Goal: Task Accomplishment & Management: Manage account settings

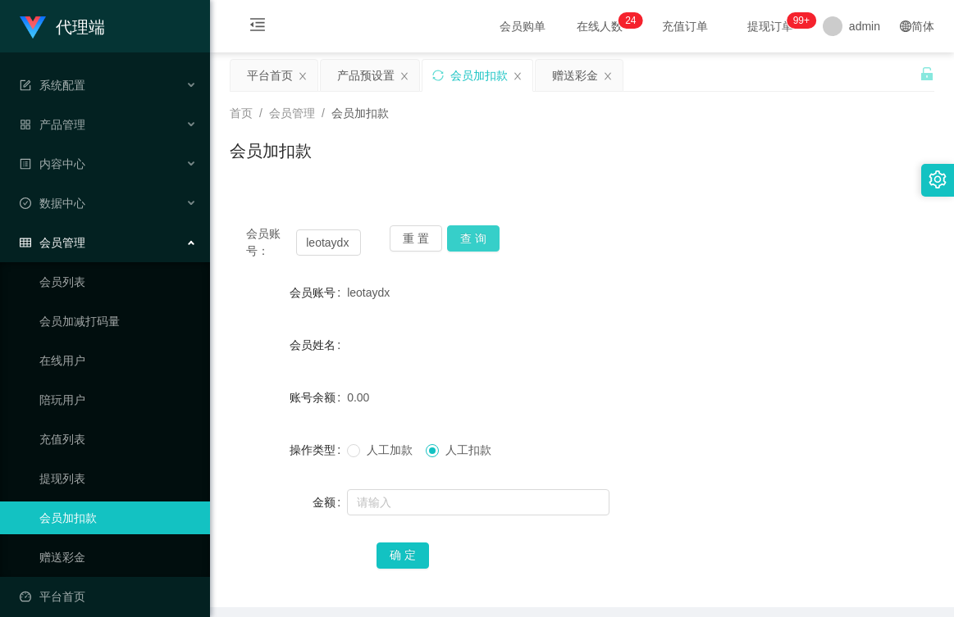
scroll to position [12, 0]
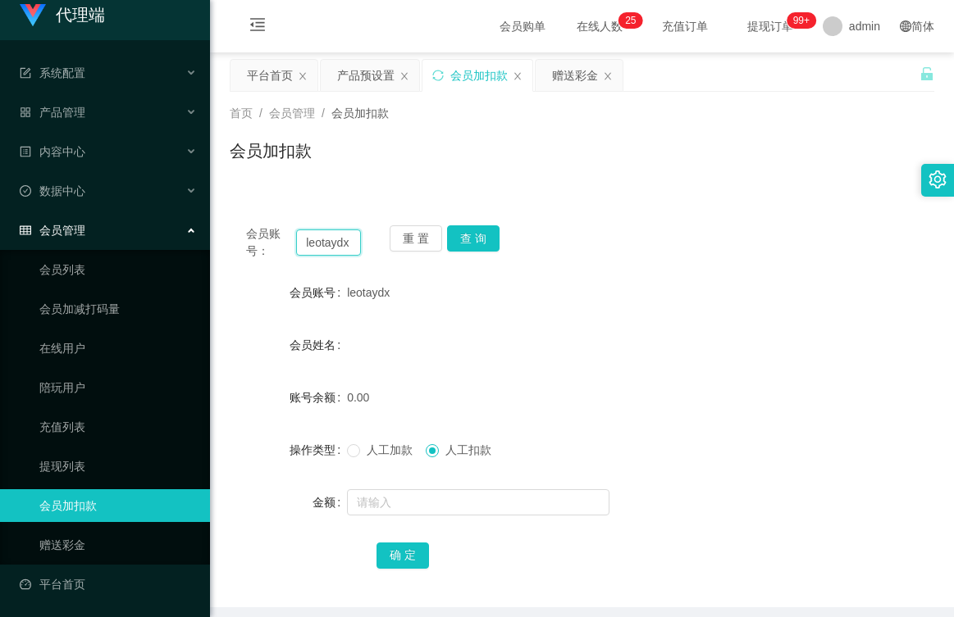
click at [326, 238] on input "leotaydx" at bounding box center [328, 243] width 65 height 26
paste input "TANWEISHENG"
type input "TANWEISHENG"
click at [462, 235] on button "查 询" at bounding box center [473, 238] width 52 height 26
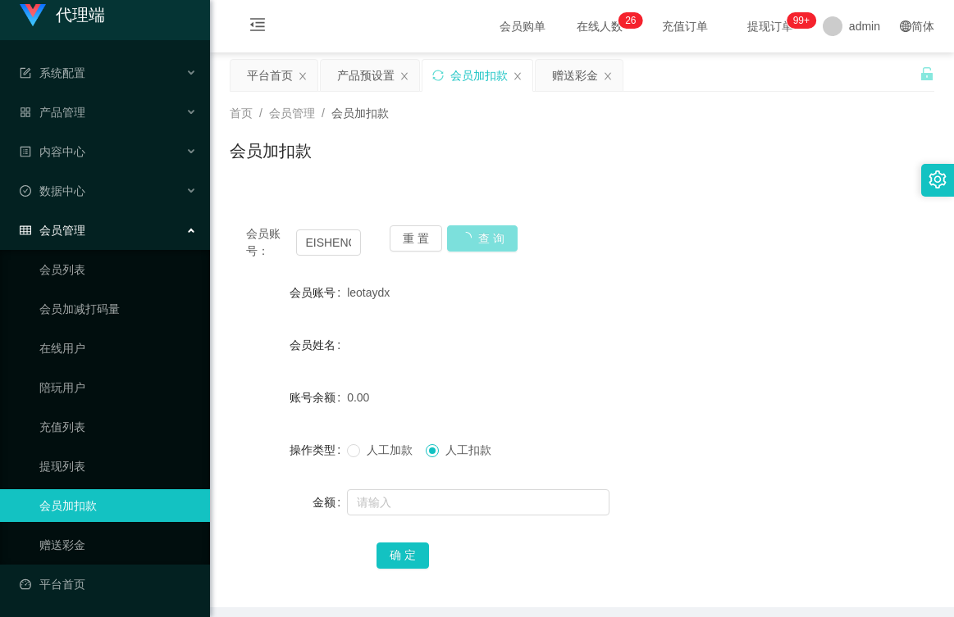
scroll to position [0, 0]
drag, startPoint x: 378, startPoint y: 453, endPoint x: 382, endPoint y: 500, distance: 46.9
click at [378, 453] on span "人工加款" at bounding box center [389, 450] width 59 height 13
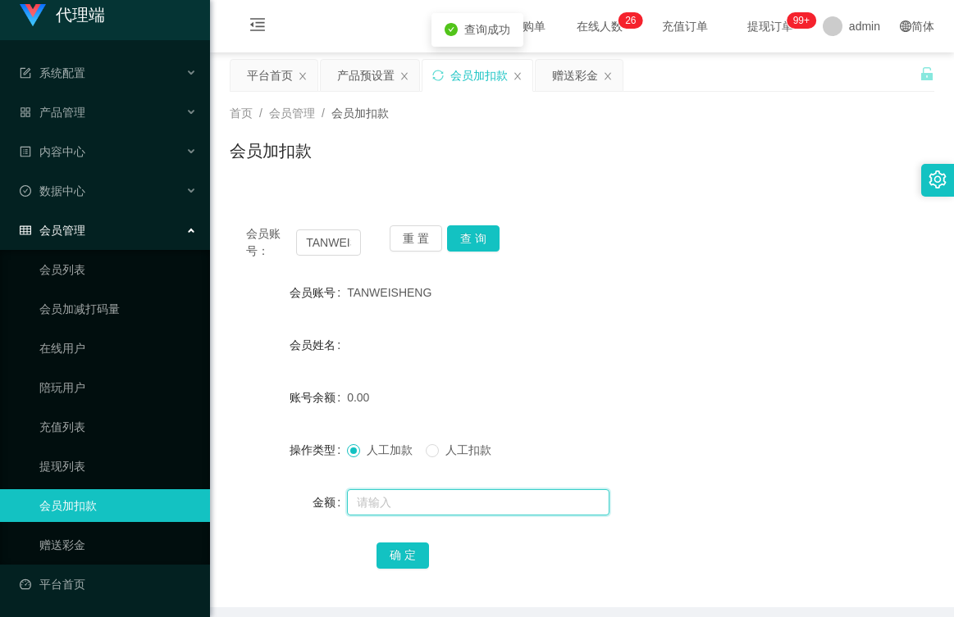
click at [385, 512] on input "text" at bounding box center [478, 502] width 262 height 26
type input "100"
click at [398, 563] on button "确 定" at bounding box center [402, 556] width 52 height 26
click at [348, 83] on div "产品预设置" at bounding box center [365, 75] width 57 height 31
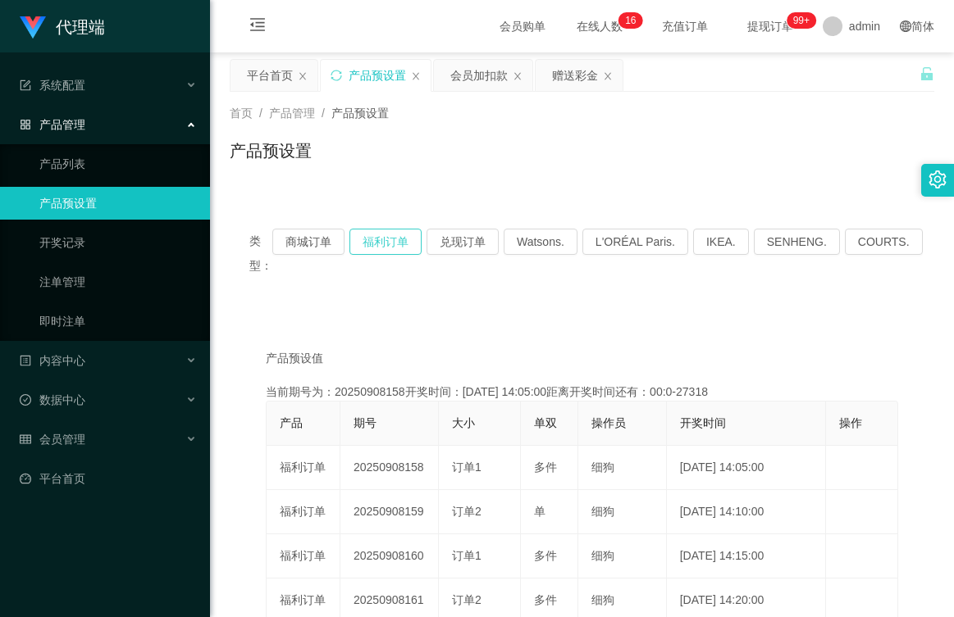
drag, startPoint x: 376, startPoint y: 239, endPoint x: 414, endPoint y: 257, distance: 41.8
click at [376, 239] on button "福利订单" at bounding box center [385, 242] width 72 height 26
click at [380, 243] on button "福利订单" at bounding box center [385, 242] width 72 height 26
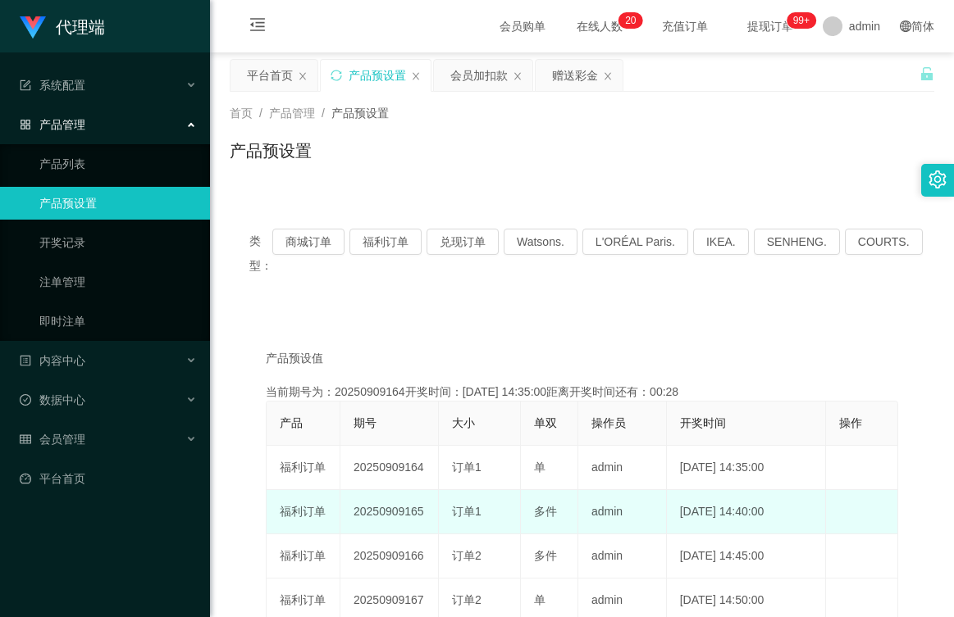
drag, startPoint x: 429, startPoint y: 510, endPoint x: 348, endPoint y: 514, distance: 80.5
click at [348, 514] on td "20250909165" at bounding box center [389, 512] width 98 height 44
copy td "20250909165"
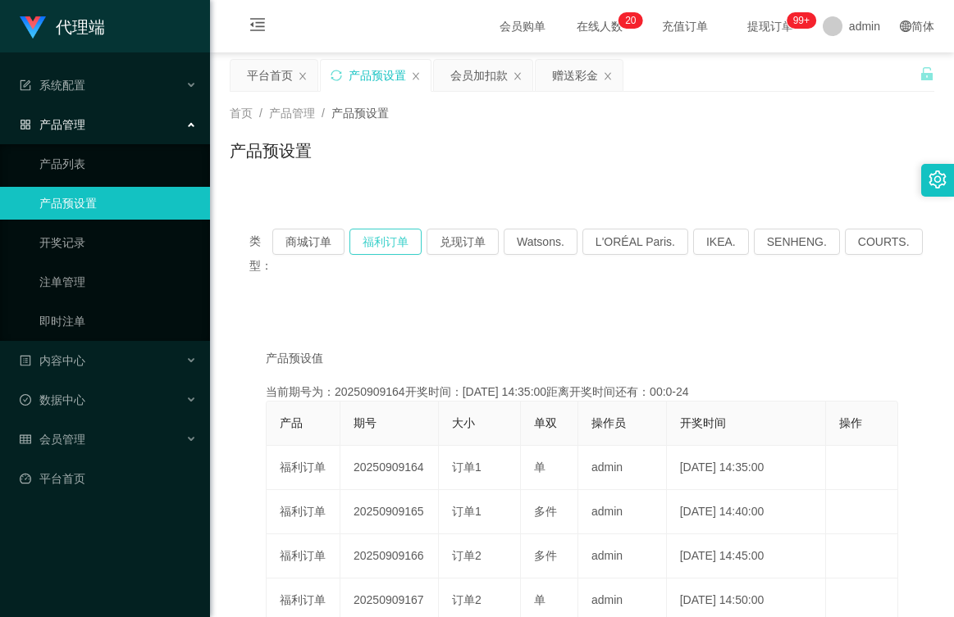
click at [411, 236] on button "福利订单" at bounding box center [385, 242] width 72 height 26
type button "k3tbw"
click at [412, 239] on button "福利订单" at bounding box center [385, 242] width 72 height 26
click at [392, 240] on button "福利订单" at bounding box center [385, 242] width 72 height 26
click at [391, 240] on button "福利订单" at bounding box center [385, 242] width 72 height 26
